Goal: Task Accomplishment & Management: Use online tool/utility

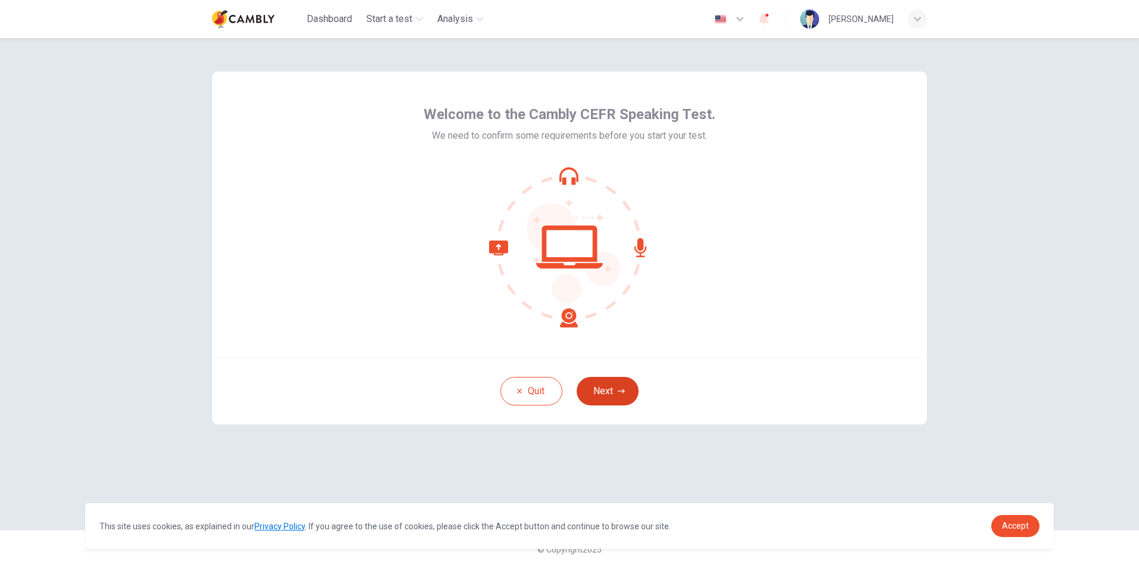
click at [612, 393] on button "Next" at bounding box center [608, 391] width 62 height 29
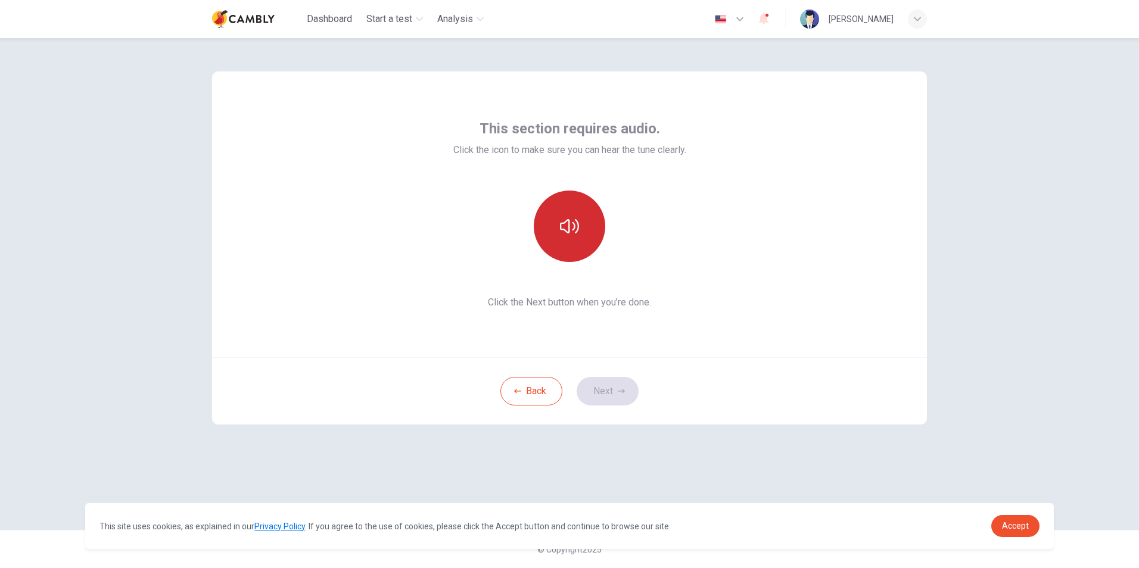
click at [568, 232] on icon "button" at bounding box center [569, 226] width 19 height 19
click at [1030, 528] on link "Accept" at bounding box center [1015, 526] width 48 height 22
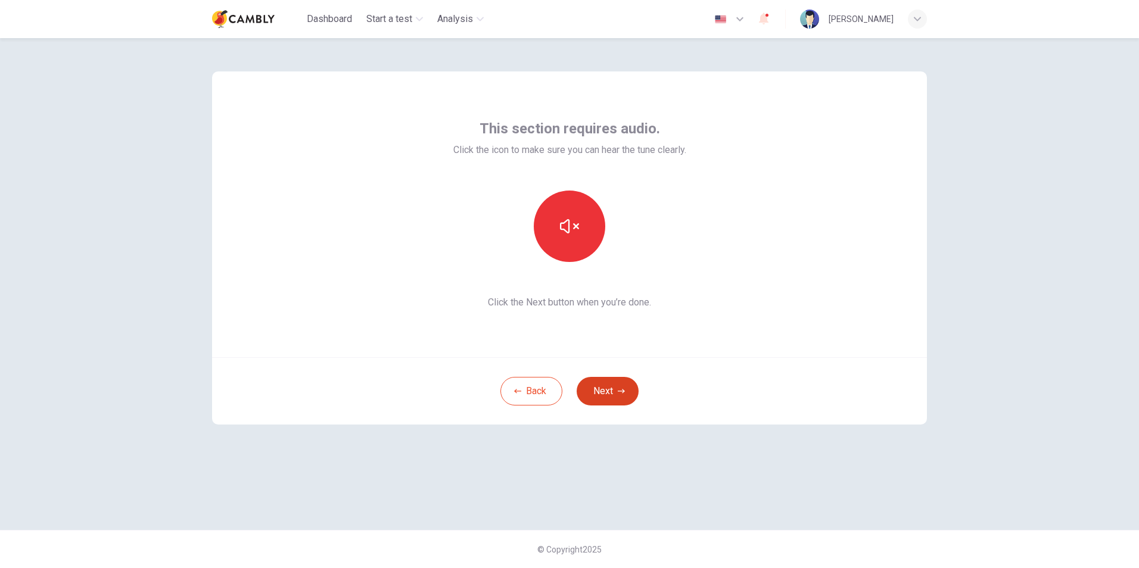
click at [607, 397] on button "Next" at bounding box center [608, 391] width 62 height 29
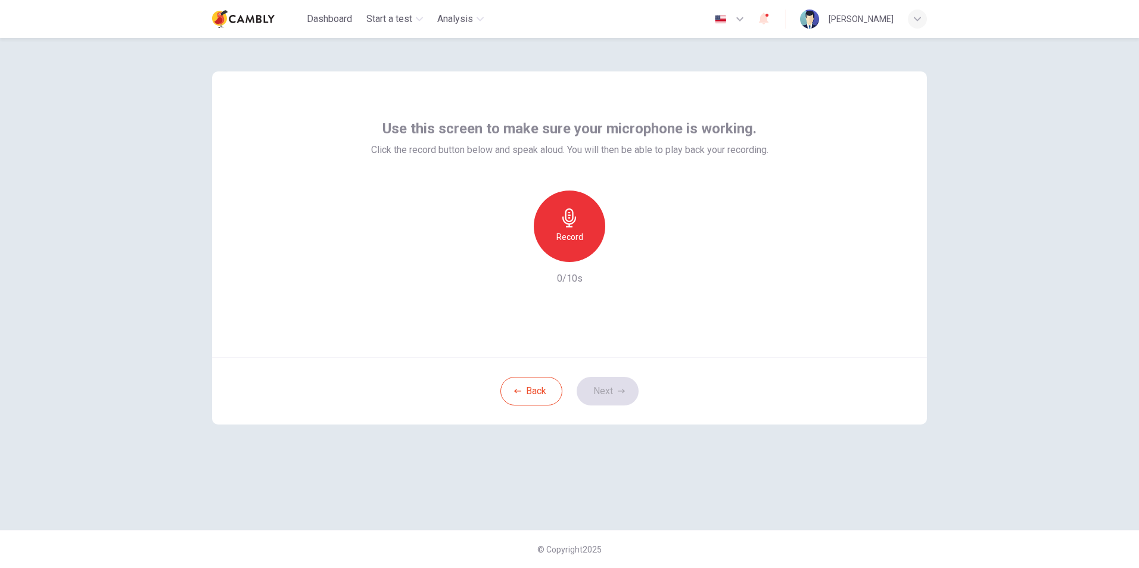
click at [564, 232] on h6 "Record" at bounding box center [569, 237] width 27 height 14
click at [627, 258] on div "button" at bounding box center [624, 252] width 19 height 19
click at [599, 387] on button "Next" at bounding box center [608, 391] width 62 height 29
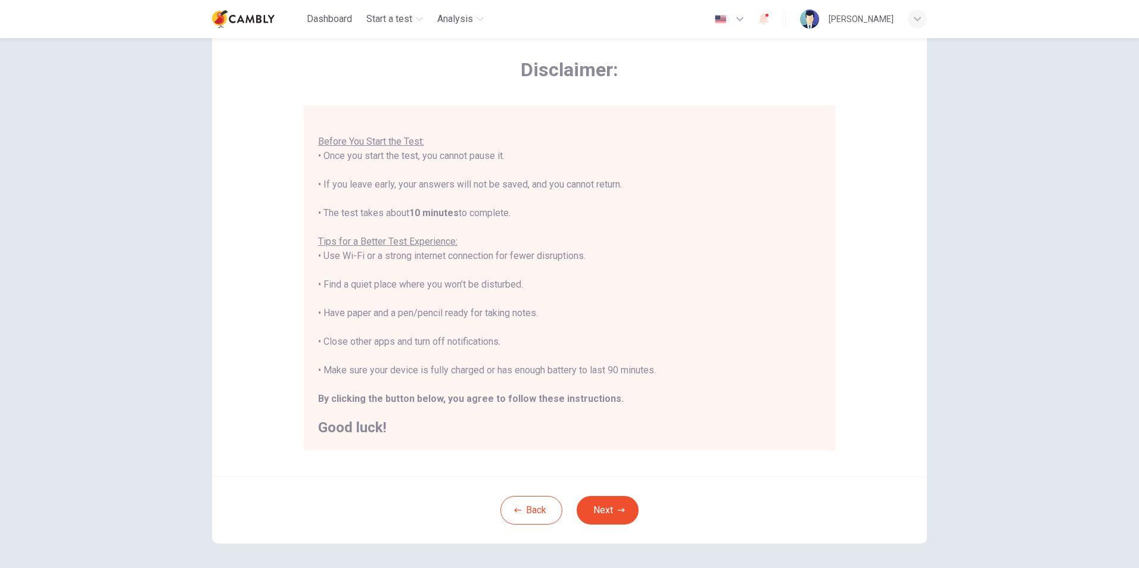
scroll to position [94, 0]
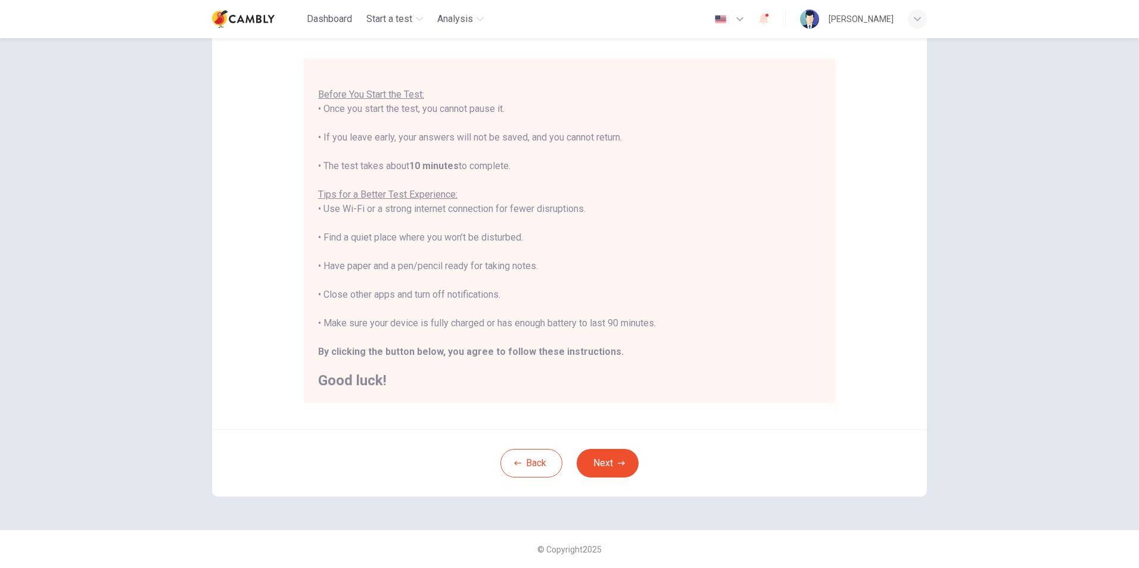
drag, startPoint x: 655, startPoint y: 356, endPoint x: 588, endPoint y: 321, distance: 74.9
click at [655, 356] on div "You are about to start a CEFR Speaking Test . Before You Start the Test: • Once…" at bounding box center [569, 223] width 503 height 329
click at [605, 456] on button "Next" at bounding box center [608, 463] width 62 height 29
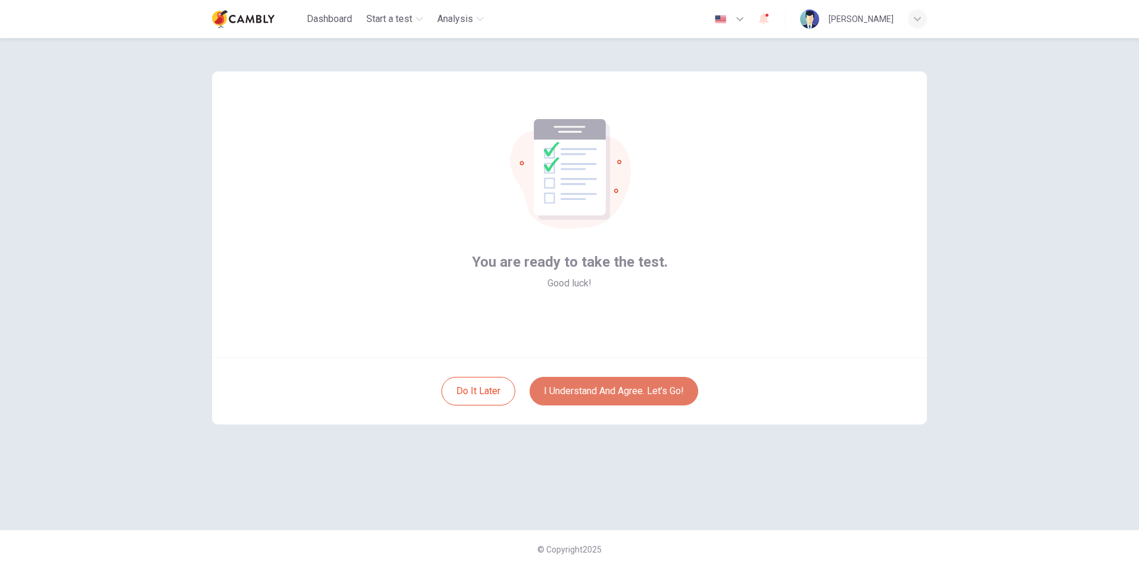
click at [627, 394] on button "I understand and agree. Let’s go!" at bounding box center [613, 391] width 169 height 29
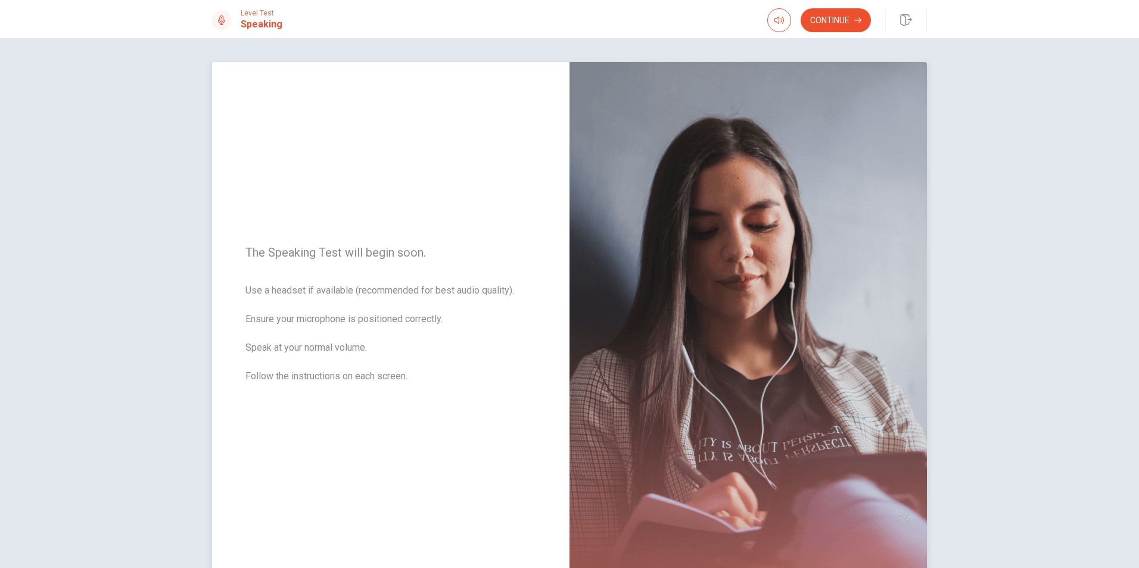
click at [363, 463] on div "The Speaking Test will begin soon. Use a headset if available (recommended for …" at bounding box center [390, 321] width 357 height 519
click at [840, 22] on button "Continue" at bounding box center [835, 20] width 70 height 24
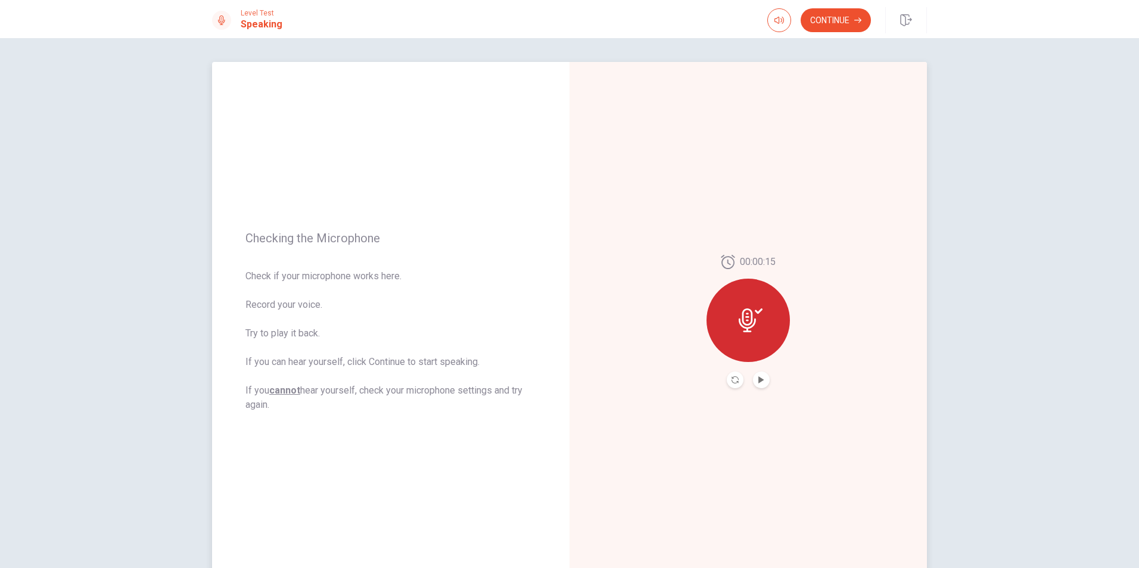
click at [763, 381] on button "Play Audio" at bounding box center [761, 380] width 17 height 17
click at [836, 18] on button "Continue" at bounding box center [835, 20] width 70 height 24
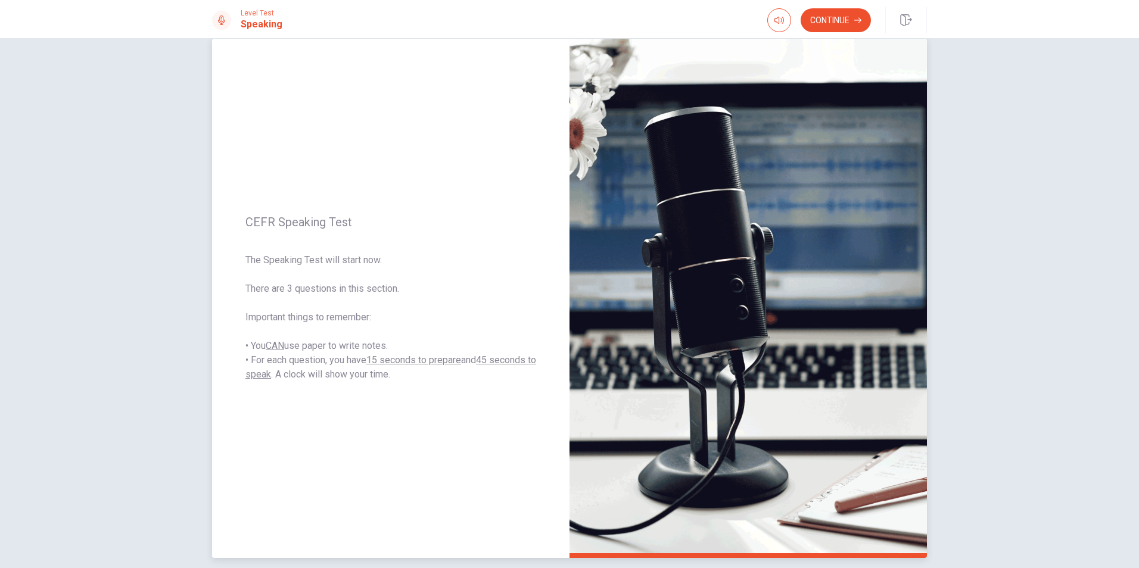
scroll to position [60, 0]
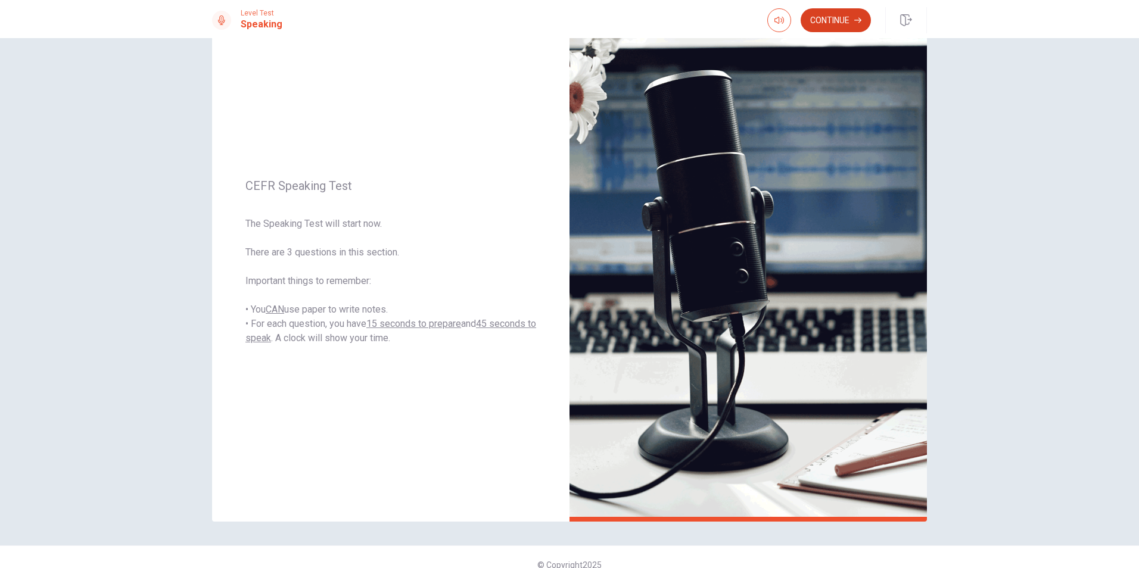
click at [842, 18] on button "Continue" at bounding box center [835, 20] width 70 height 24
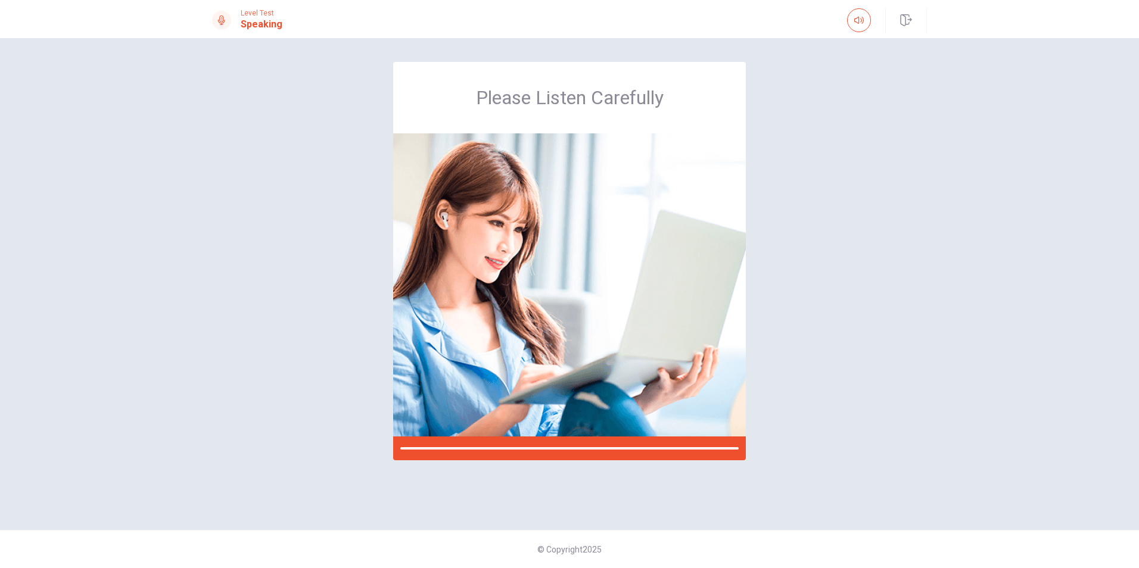
scroll to position [0, 0]
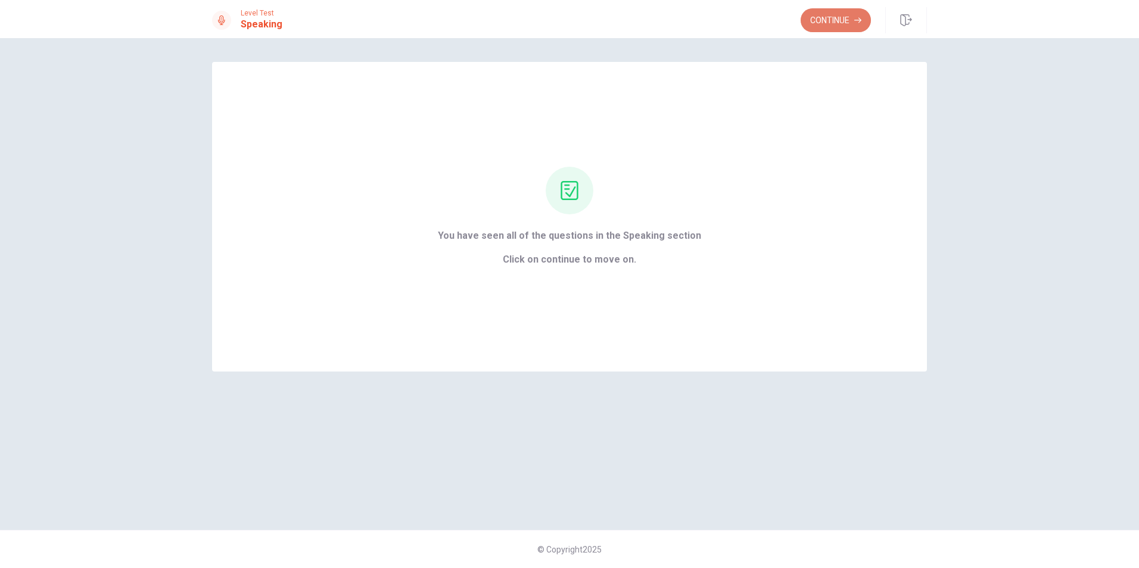
click at [840, 13] on button "Continue" at bounding box center [835, 20] width 70 height 24
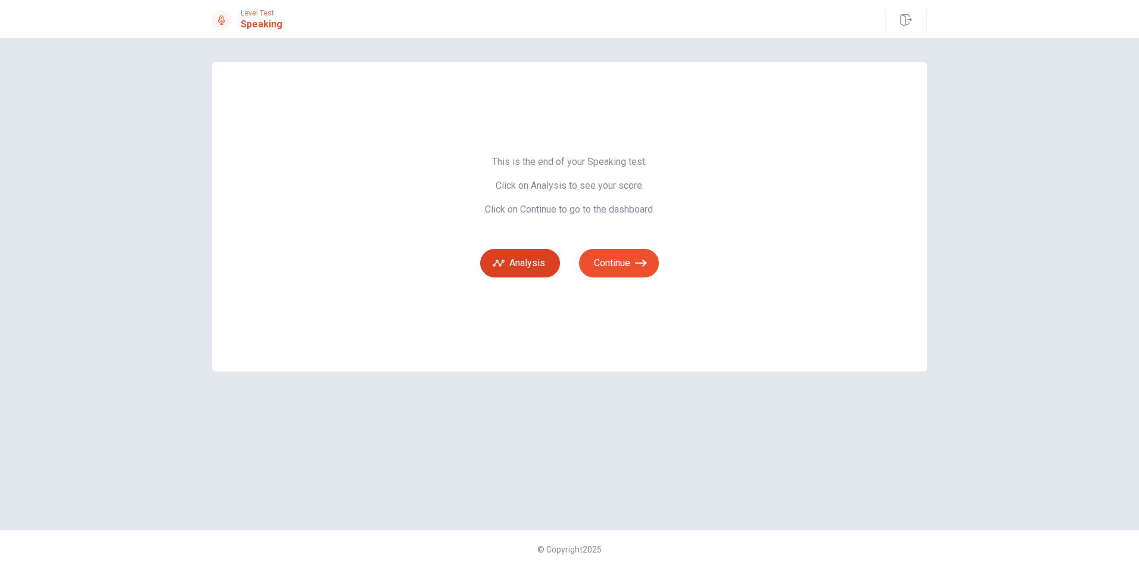
click at [514, 266] on button "Analysis" at bounding box center [520, 263] width 80 height 29
